Goal: Information Seeking & Learning: Learn about a topic

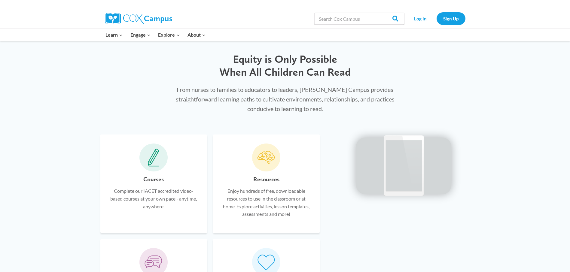
scroll to position [300, 0]
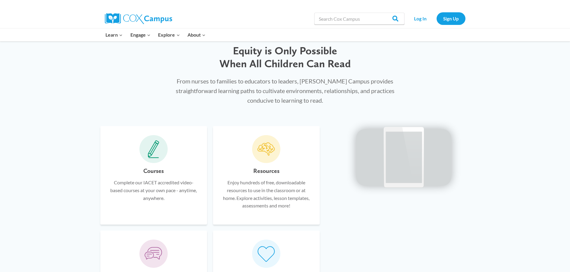
click at [152, 154] on icon at bounding box center [153, 149] width 11 height 18
click at [149, 172] on h6 "Courses" at bounding box center [153, 171] width 20 height 10
click at [152, 156] on icon at bounding box center [153, 149] width 11 height 18
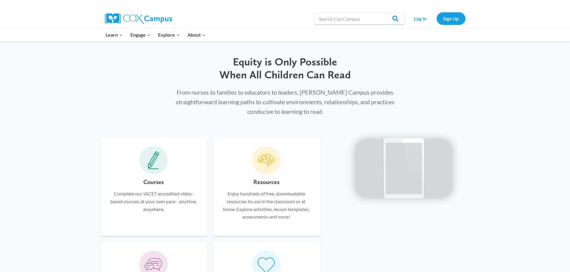
scroll to position [240, 0]
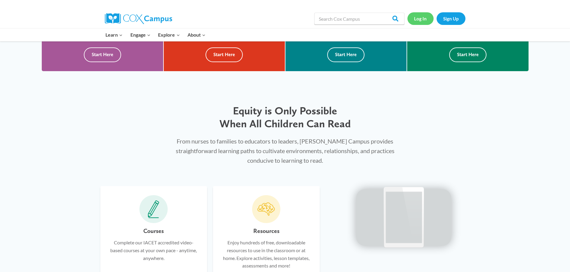
click at [420, 18] on link "Log In" at bounding box center [420, 18] width 26 height 12
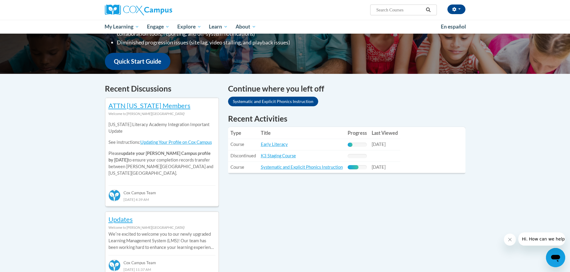
scroll to position [180, 0]
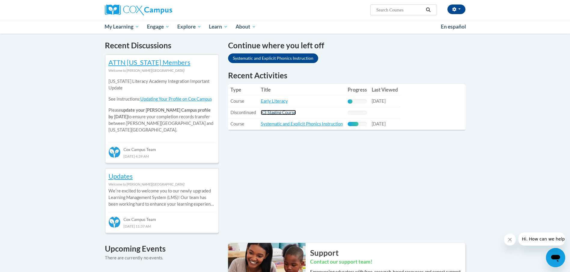
click at [270, 113] on link "K3 Staging Course" at bounding box center [278, 112] width 35 height 5
click at [282, 58] on link "Systematic and Explicit Phonics Instruction" at bounding box center [273, 58] width 90 height 10
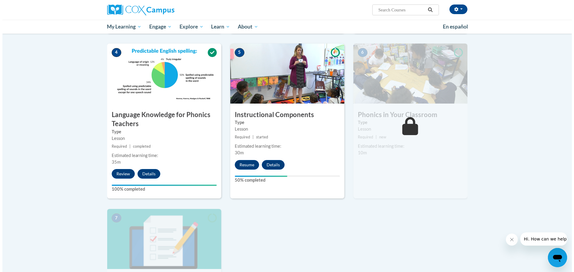
scroll to position [270, 0]
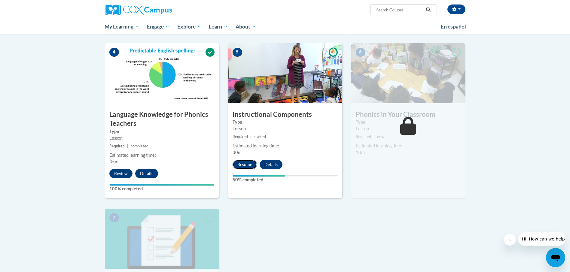
click at [242, 164] on button "Resume" at bounding box center [245, 165] width 24 height 10
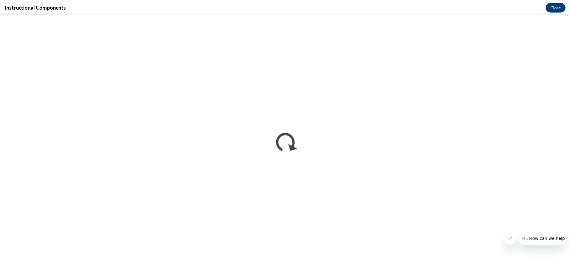
scroll to position [0, 0]
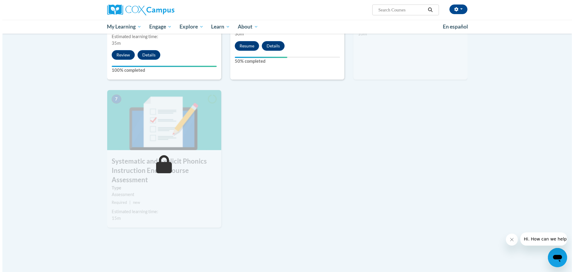
scroll to position [391, 0]
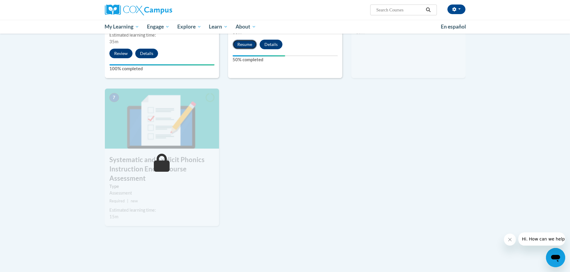
click at [242, 43] on button "Resume" at bounding box center [245, 45] width 24 height 10
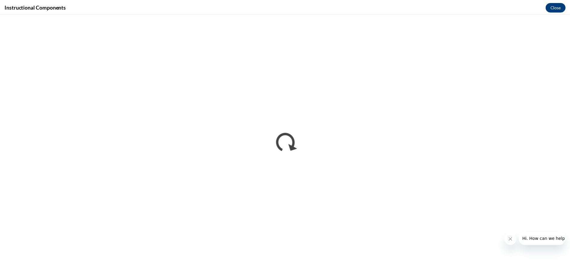
scroll to position [0, 0]
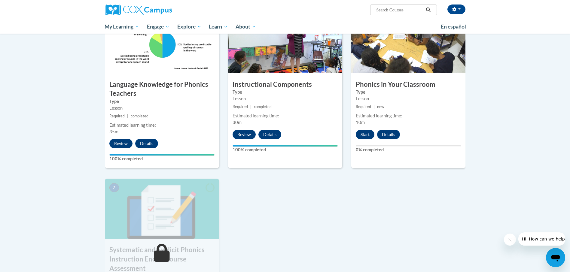
scroll to position [270, 0]
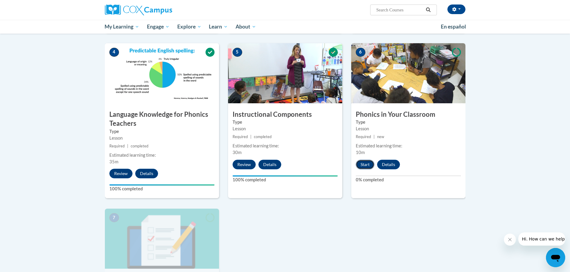
click at [363, 164] on button "Start" at bounding box center [365, 165] width 19 height 10
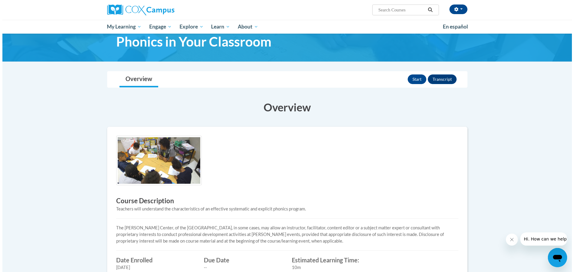
scroll to position [3, 0]
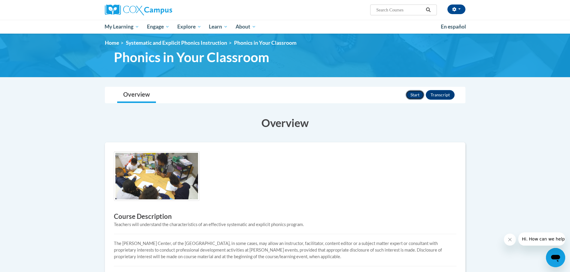
click at [415, 93] on button "Start" at bounding box center [415, 95] width 19 height 10
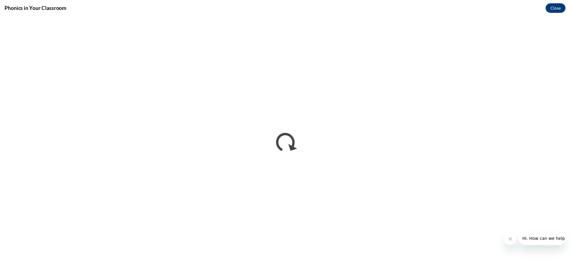
scroll to position [0, 0]
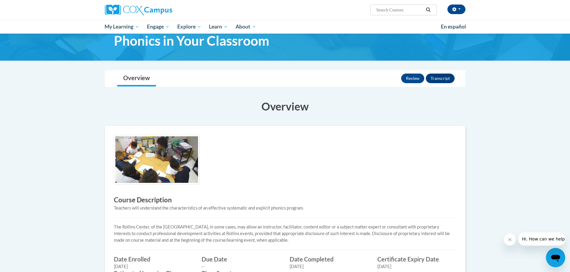
scroll to position [3, 0]
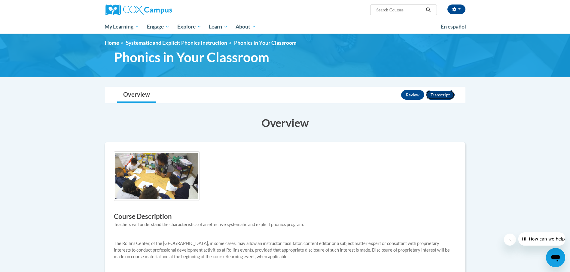
click at [444, 95] on button "Transcript" at bounding box center [440, 95] width 29 height 10
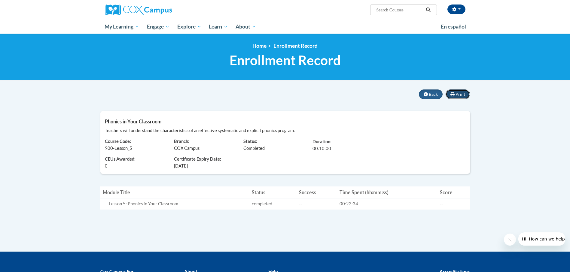
click at [461, 96] on span "Print" at bounding box center [460, 94] width 10 height 5
click at [461, 94] on span "Print" at bounding box center [460, 94] width 10 height 5
click at [458, 91] on button "Print" at bounding box center [458, 95] width 24 height 10
click at [433, 96] on span "Back" at bounding box center [433, 94] width 9 height 5
